Goal: Information Seeking & Learning: Learn about a topic

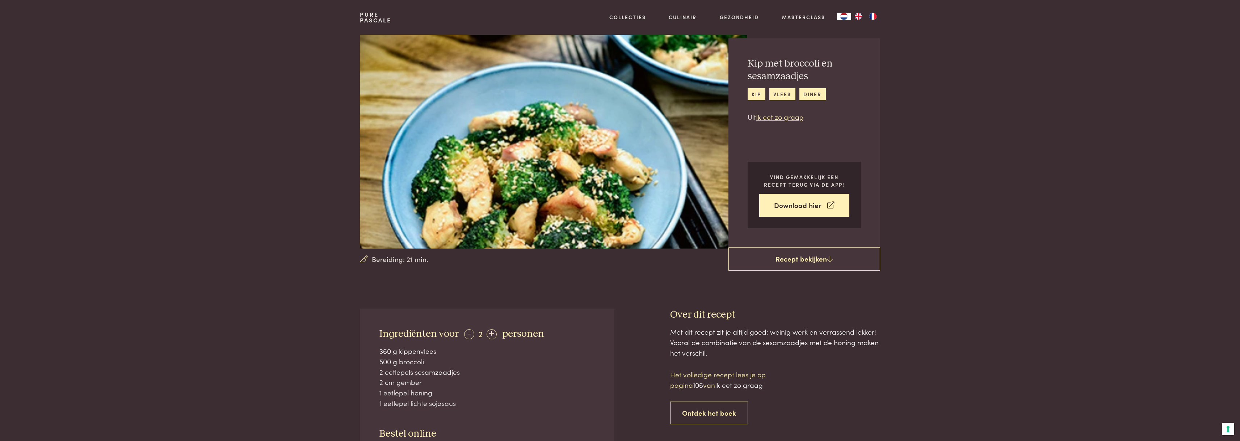
scroll to position [36, 0]
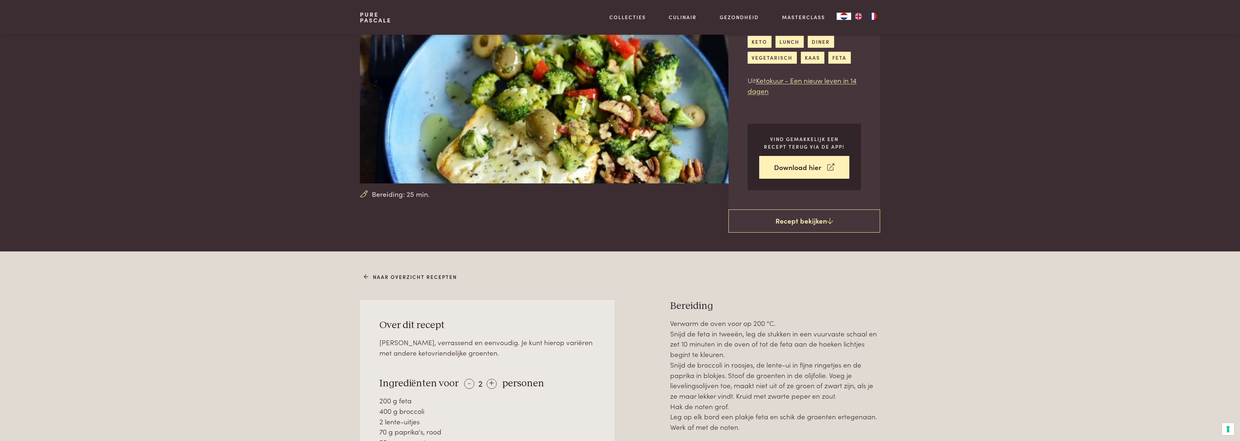
scroll to position [36, 0]
